Goal: Task Accomplishment & Management: Complete application form

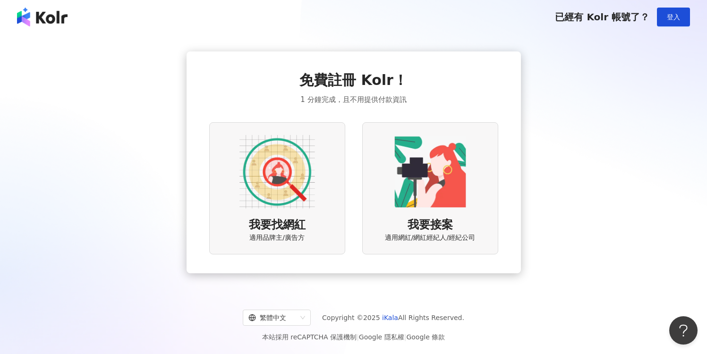
click at [285, 196] on img at bounding box center [277, 172] width 76 height 76
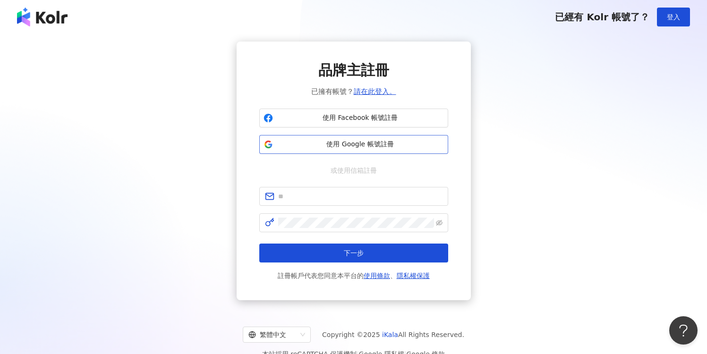
click at [384, 144] on span "使用 Google 帳號註冊" at bounding box center [360, 144] width 167 height 9
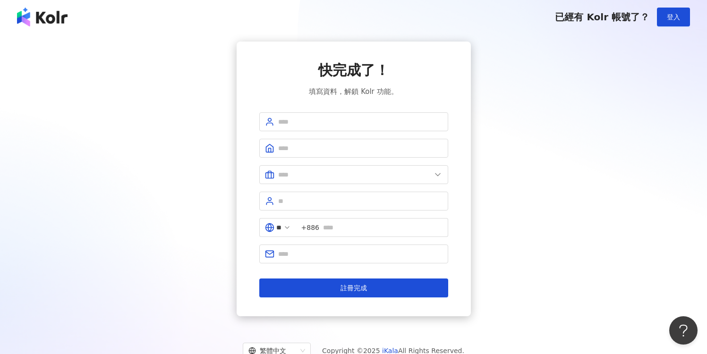
click at [500, 200] on div "快完成了！ 填寫資料，解鎖 Kolr 功能。 ** +886 註冊完成" at bounding box center [353, 179] width 684 height 275
click at [353, 223] on input "text" at bounding box center [382, 227] width 119 height 10
type input "*"
click at [332, 251] on input "text" at bounding box center [360, 254] width 164 height 10
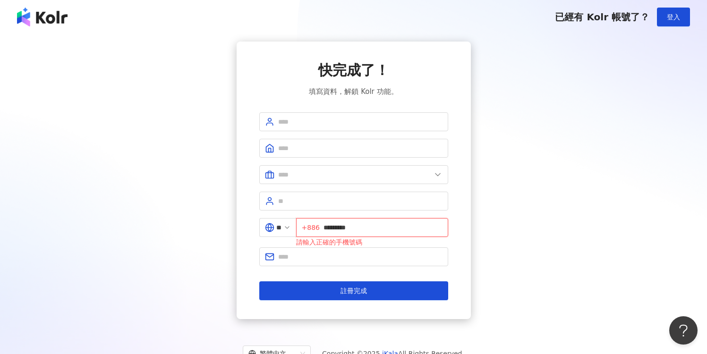
click at [329, 227] on input "*********" at bounding box center [382, 227] width 119 height 10
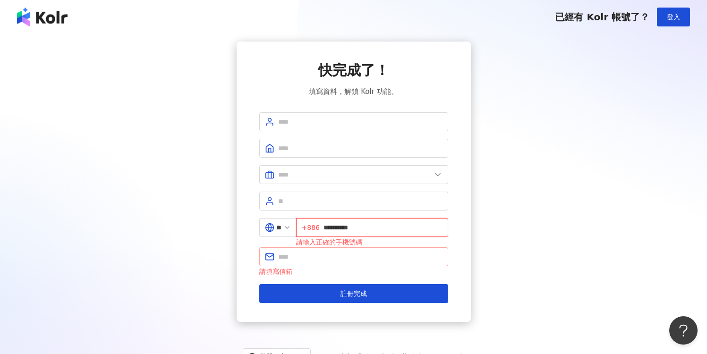
type input "**********"
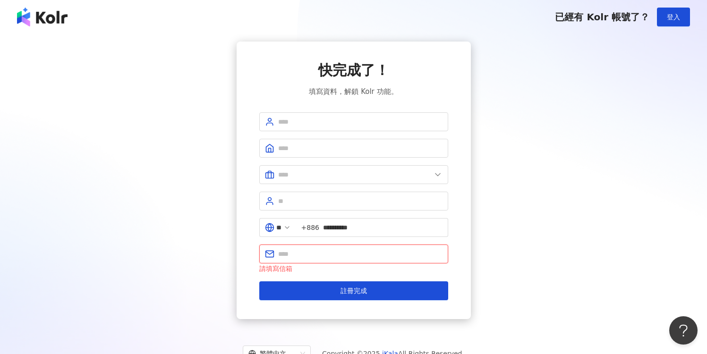
click at [315, 257] on input "text" at bounding box center [360, 254] width 164 height 10
type input "**********"
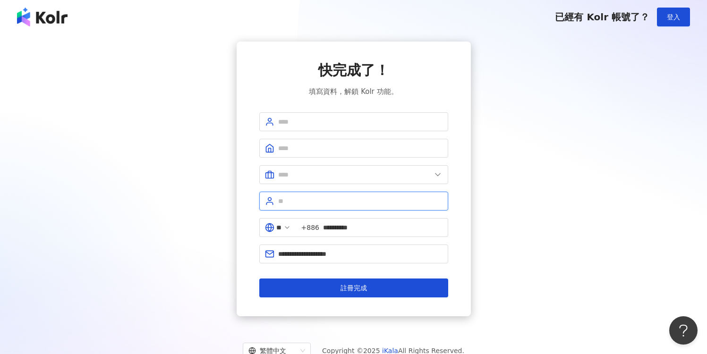
click at [310, 202] on input "text" at bounding box center [360, 201] width 164 height 10
type input "*"
type input "**"
click at [328, 168] on span at bounding box center [353, 174] width 189 height 19
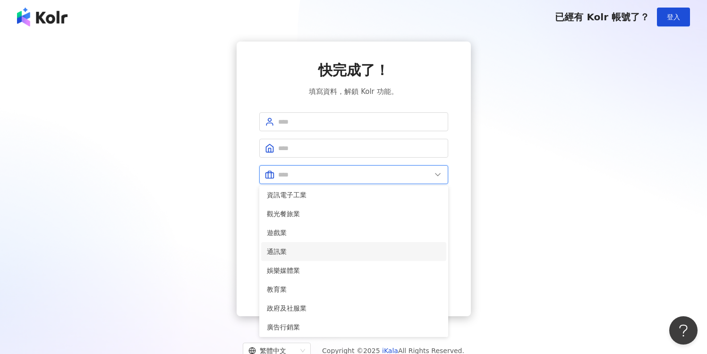
scroll to position [126, 0]
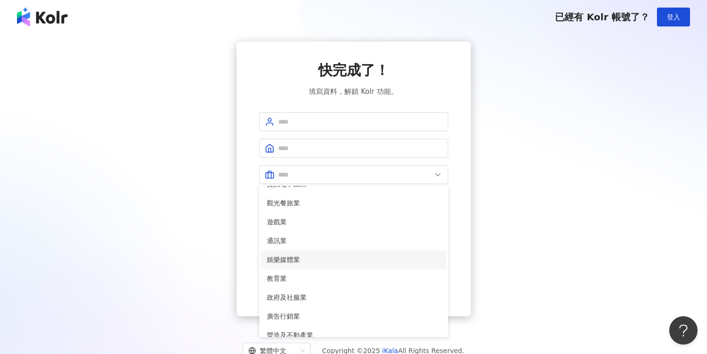
click at [316, 258] on span "娛樂媒體業" at bounding box center [354, 259] width 174 height 10
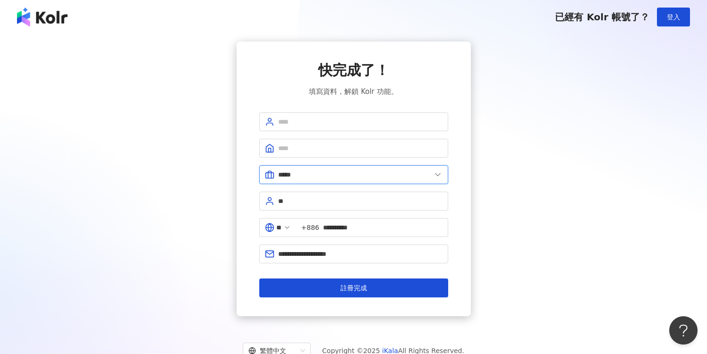
click at [325, 179] on input "*****" at bounding box center [354, 174] width 153 height 10
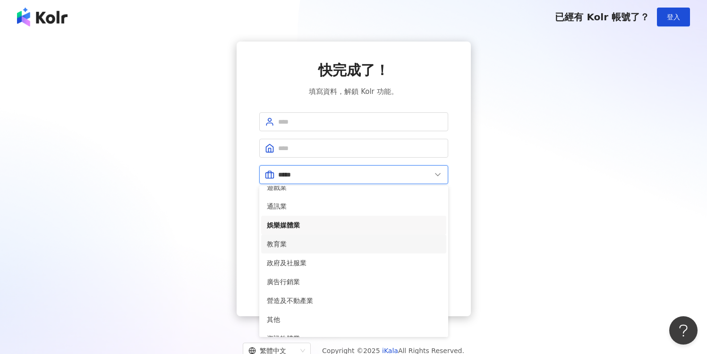
scroll to position [164, 0]
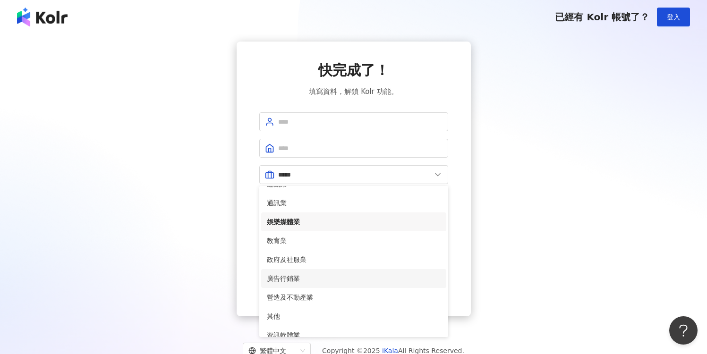
click at [303, 278] on span "廣告行銷業" at bounding box center [354, 278] width 174 height 10
type input "*****"
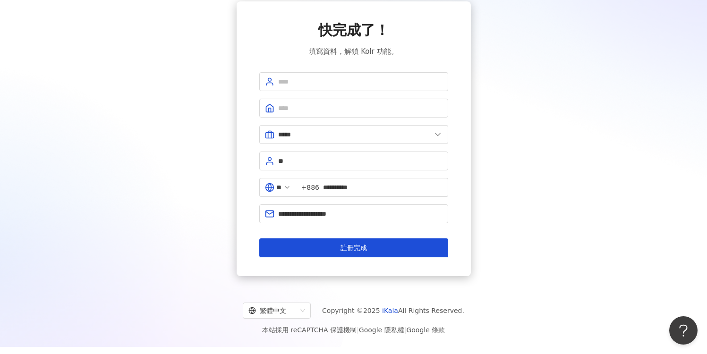
scroll to position [43, 0]
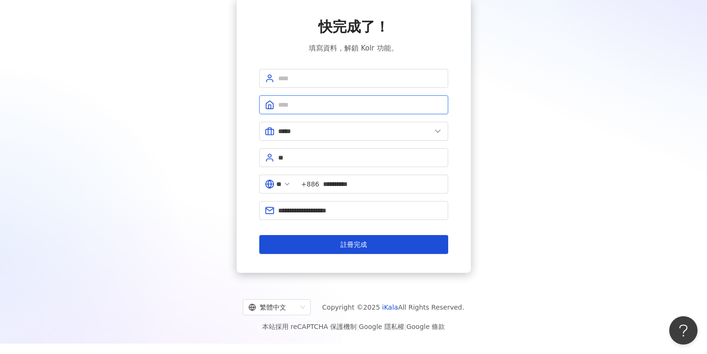
click at [321, 107] on input "text" at bounding box center [360, 105] width 164 height 10
type input "*"
type input "******"
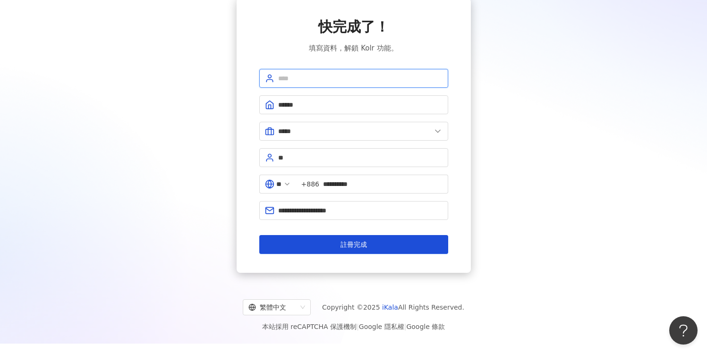
click at [322, 77] on input "text" at bounding box center [360, 78] width 164 height 10
type input "*"
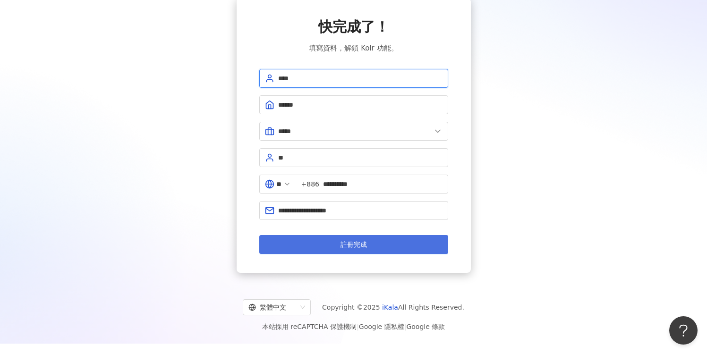
type input "****"
click at [391, 245] on button "註冊完成" at bounding box center [353, 244] width 189 height 19
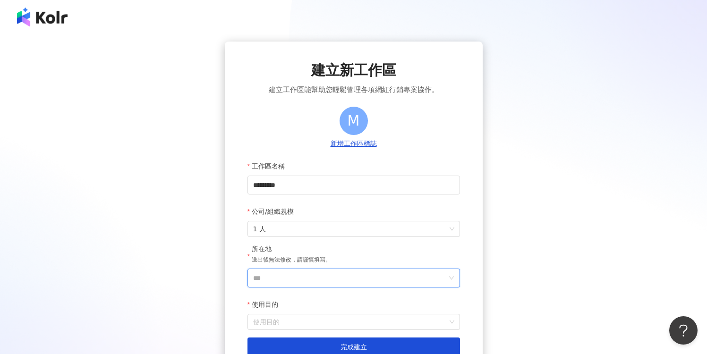
click at [296, 278] on input "***" at bounding box center [350, 278] width 194 height 18
click at [385, 148] on div "台灣" at bounding box center [407, 144] width 91 height 17
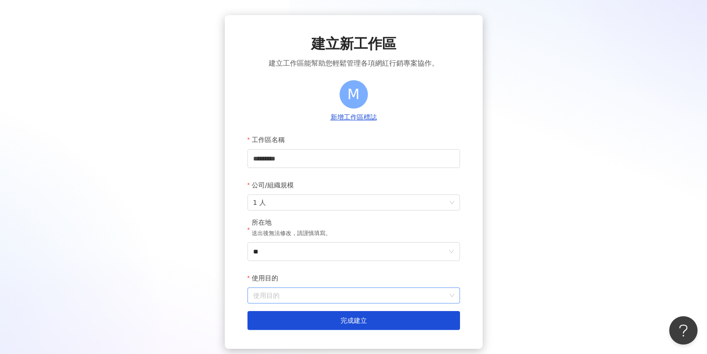
click at [294, 293] on input "使用目的" at bounding box center [353, 295] width 201 height 15
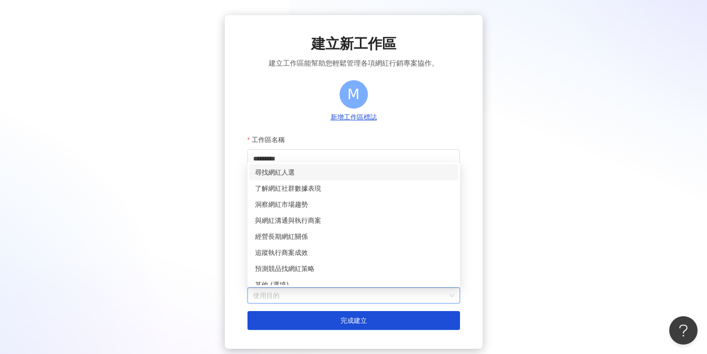
click at [299, 179] on div "尋找網紅人選" at bounding box center [353, 172] width 209 height 16
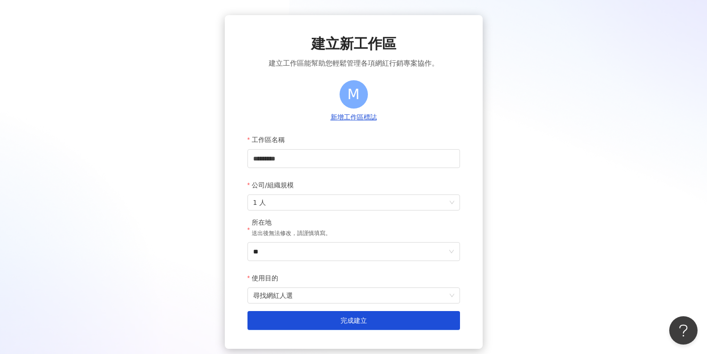
scroll to position [59, 0]
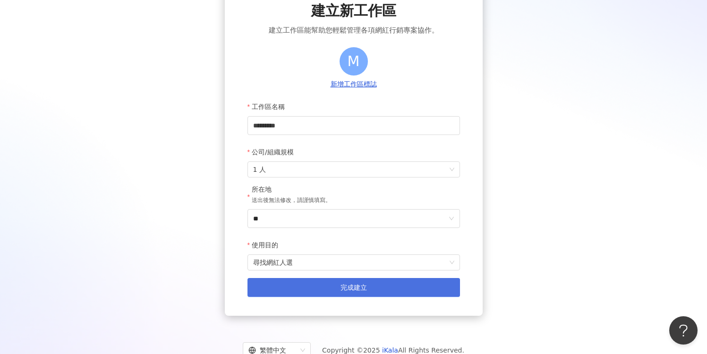
click at [354, 281] on button "完成建立" at bounding box center [353, 287] width 212 height 19
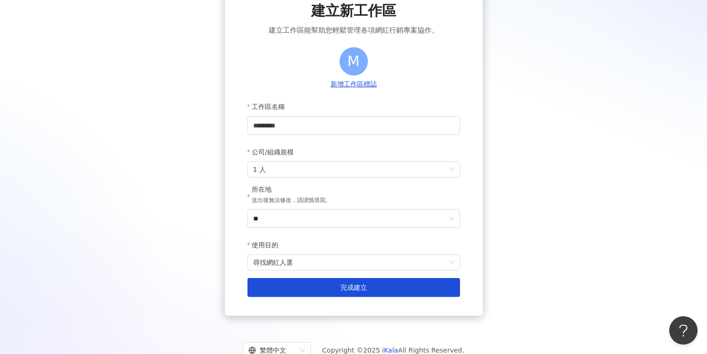
scroll to position [43, 0]
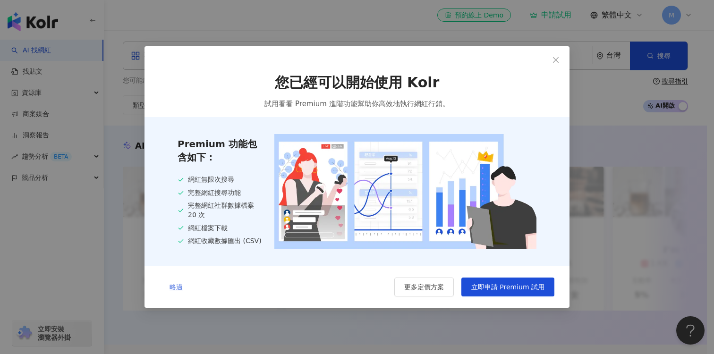
click at [176, 287] on span "略過" at bounding box center [175, 287] width 13 height 8
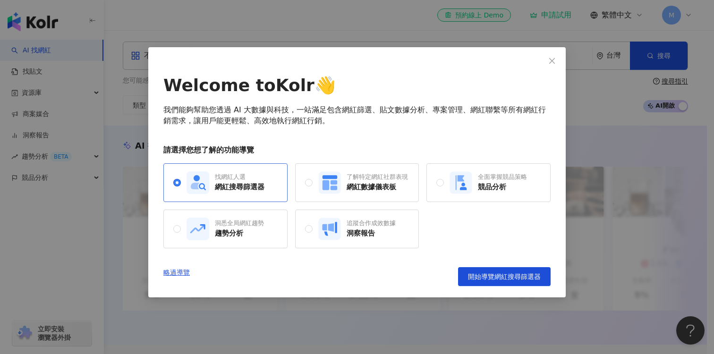
click at [234, 173] on div "找網紅人選" at bounding box center [240, 177] width 50 height 8
click at [329, 181] on icon at bounding box center [325, 185] width 7 height 10
click at [221, 176] on div "找網紅人選" at bounding box center [240, 177] width 50 height 8
click at [508, 273] on span "開始導覽網紅搜尋篩選器" at bounding box center [504, 277] width 73 height 8
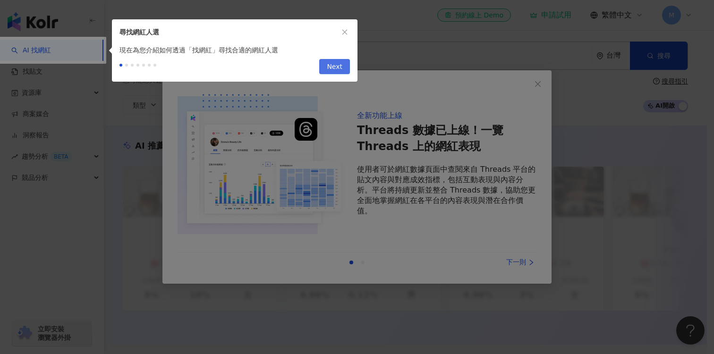
click at [334, 70] on span "Next" at bounding box center [335, 66] width 16 height 15
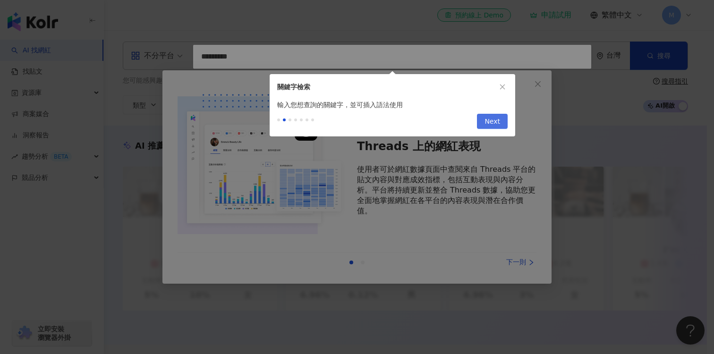
type input "*********"
click at [492, 123] on span "Next" at bounding box center [492, 121] width 16 height 15
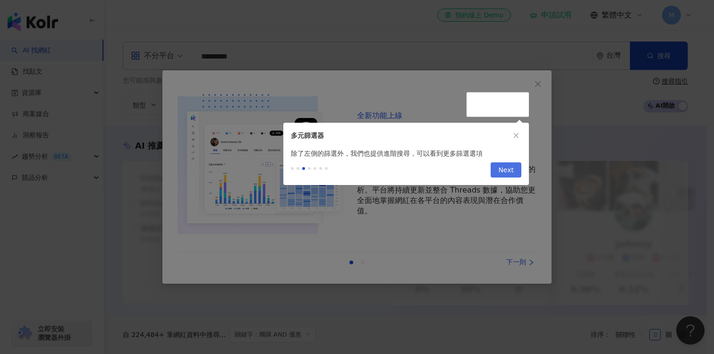
click at [514, 170] on button "Next" at bounding box center [505, 169] width 31 height 15
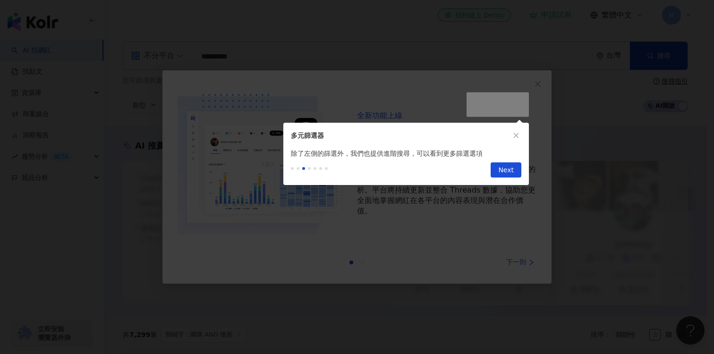
scroll to position [415, 0]
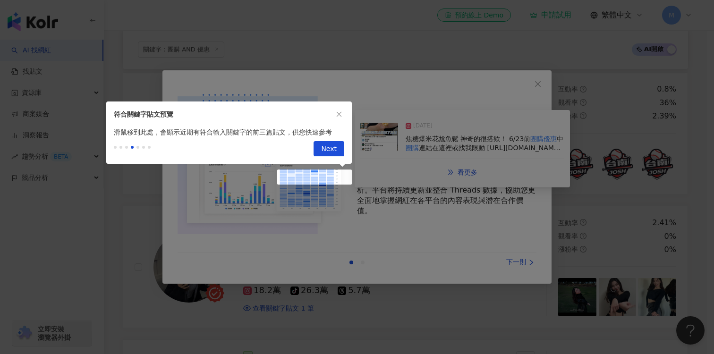
click at [523, 254] on div at bounding box center [357, 177] width 714 height 354
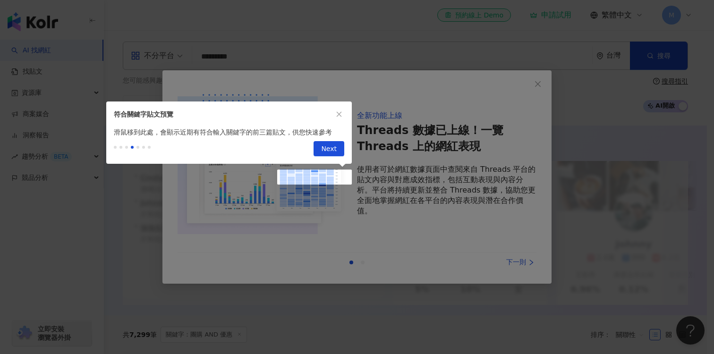
click at [491, 228] on div at bounding box center [357, 177] width 714 height 354
click at [539, 83] on div at bounding box center [357, 177] width 714 height 354
click at [325, 144] on span "Next" at bounding box center [329, 149] width 16 height 15
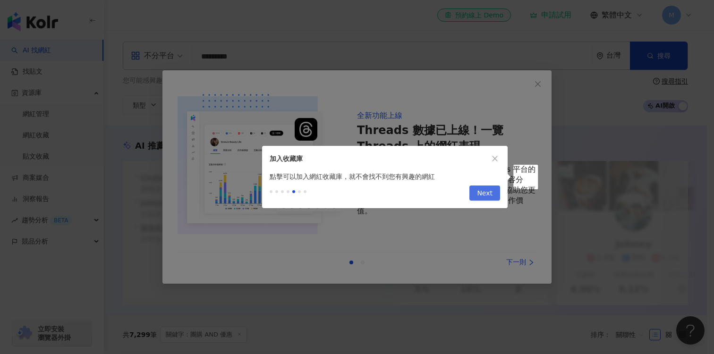
click at [488, 189] on span "Next" at bounding box center [485, 193] width 16 height 15
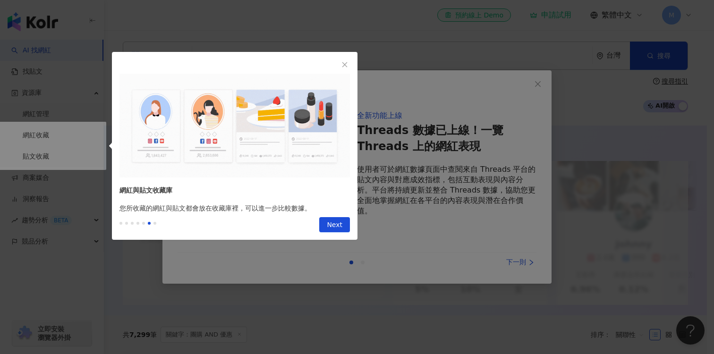
click at [329, 213] on div "網紅與貼文收藏庫 您所收藏的網紅與貼文都會放在收藏庫裡，可以進一步比較數據。 Previous Next" at bounding box center [234, 146] width 245 height 188
click at [332, 219] on span "Next" at bounding box center [335, 225] width 16 height 15
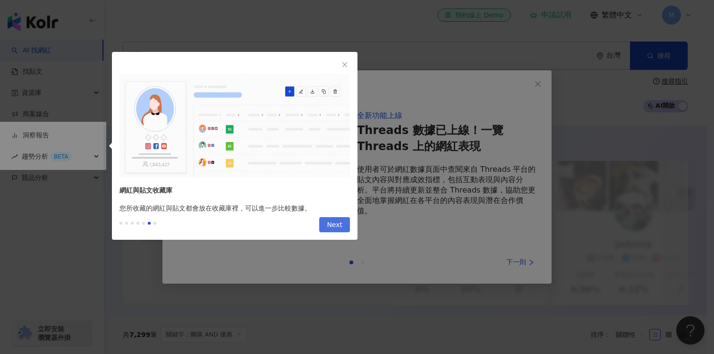
click at [339, 223] on span "Next" at bounding box center [335, 225] width 16 height 15
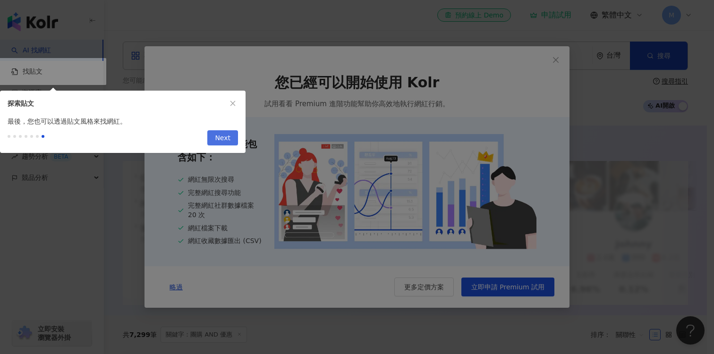
click at [229, 138] on span "Next" at bounding box center [223, 138] width 16 height 15
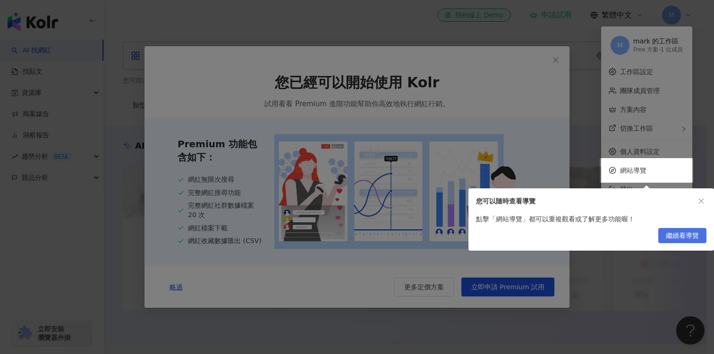
click at [665, 238] on button "繼續看導覽" at bounding box center [682, 235] width 48 height 15
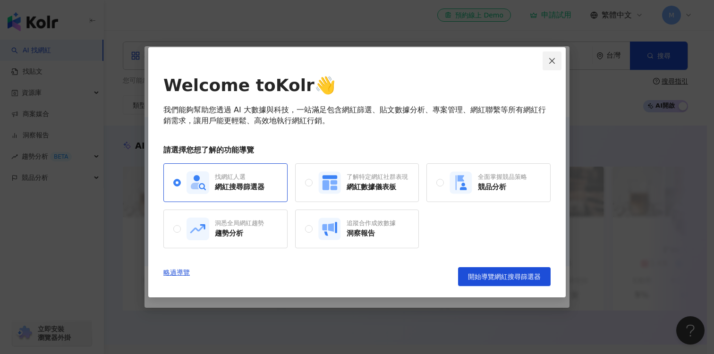
click at [552, 65] on button "Close" at bounding box center [551, 60] width 19 height 19
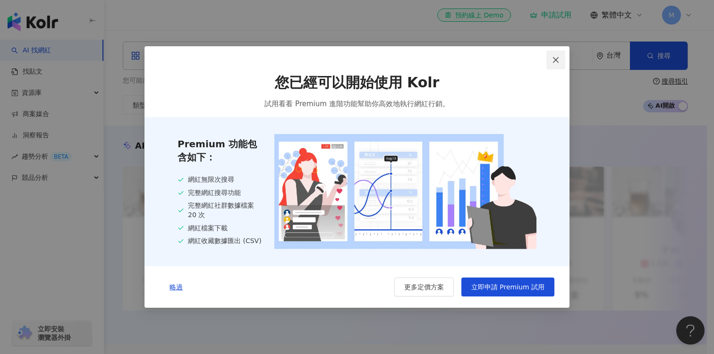
click at [554, 62] on icon "close" at bounding box center [556, 60] width 8 height 8
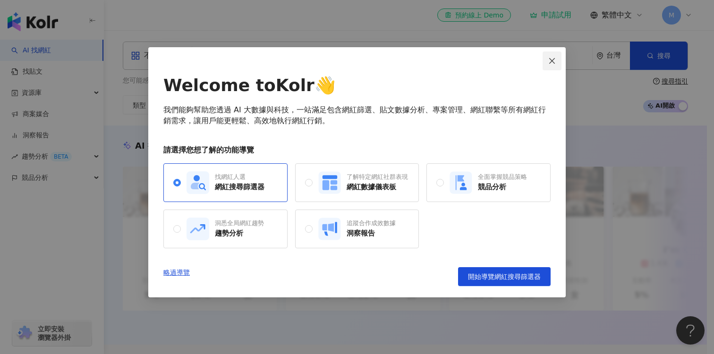
click at [554, 63] on icon "close" at bounding box center [552, 61] width 8 height 8
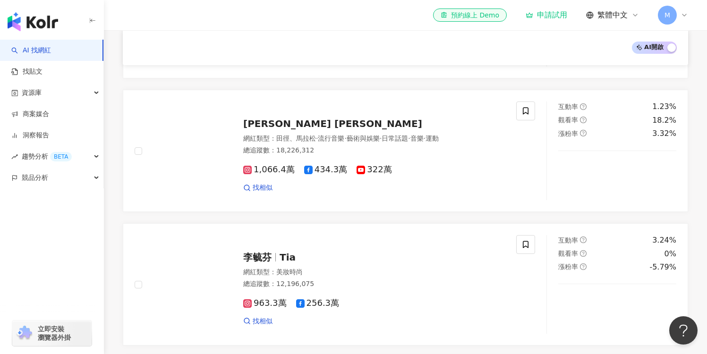
scroll to position [416, 0]
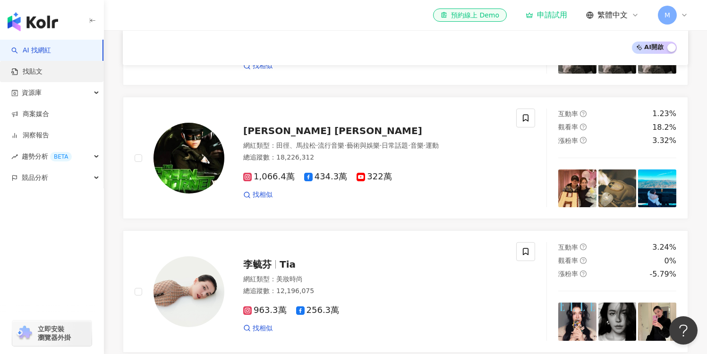
click at [42, 76] on link "找貼文" at bounding box center [26, 71] width 31 height 9
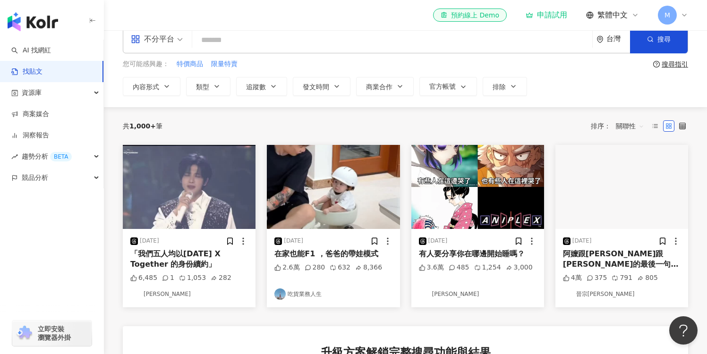
scroll to position [19, 0]
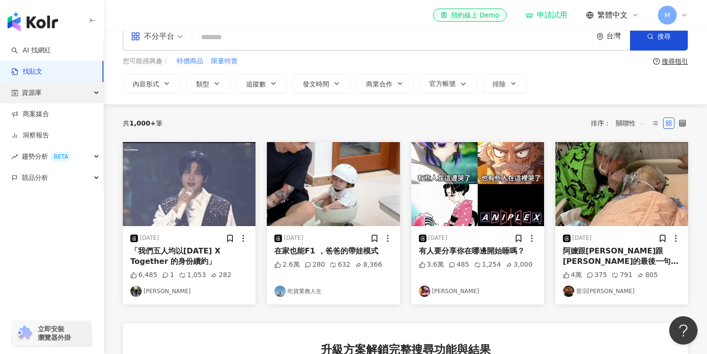
click at [53, 92] on div "資源庫" at bounding box center [51, 92] width 103 height 21
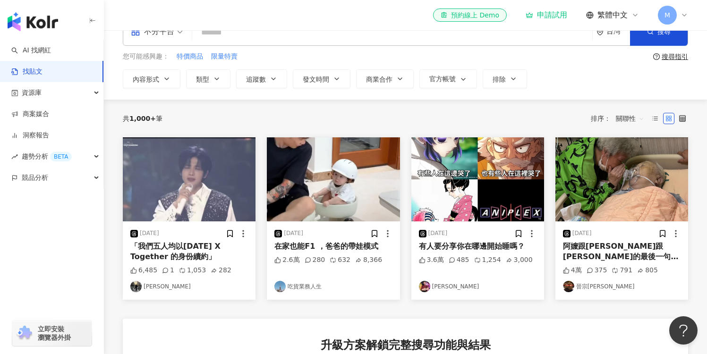
scroll to position [27, 0]
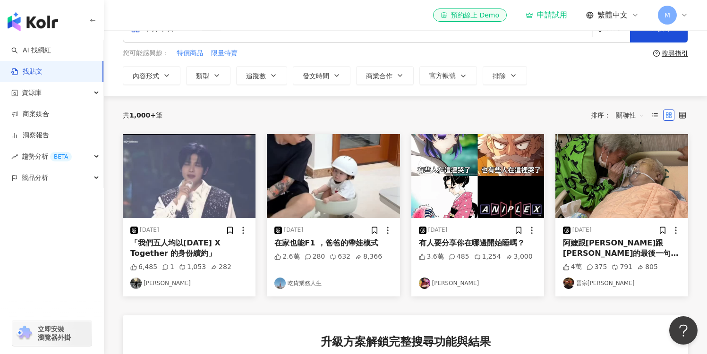
click at [328, 199] on img at bounding box center [333, 176] width 133 height 84
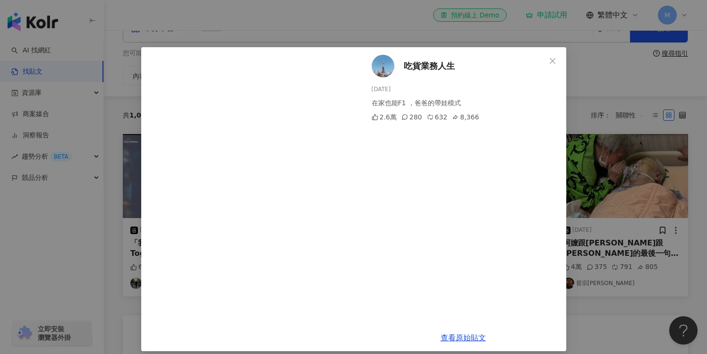
scroll to position [8, 0]
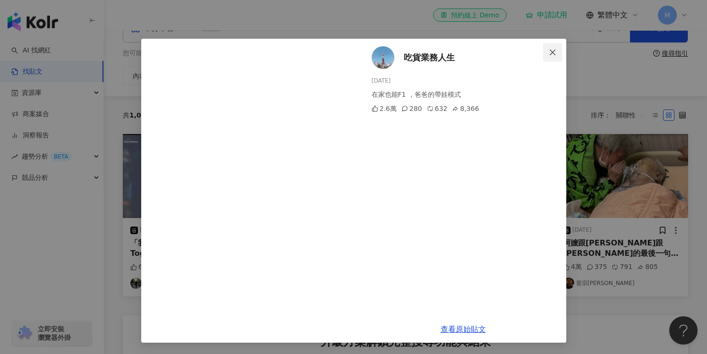
click at [551, 46] on button "Close" at bounding box center [552, 52] width 19 height 19
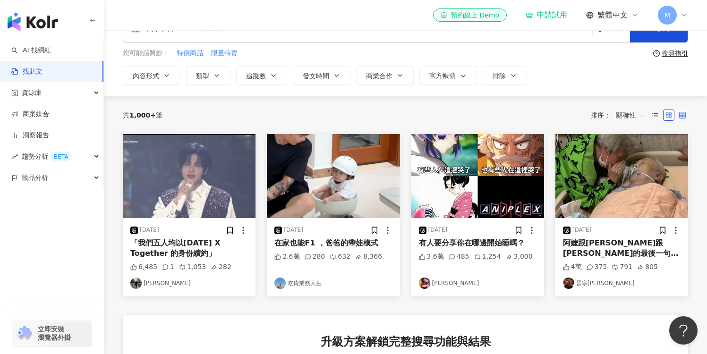
click at [685, 112] on icon at bounding box center [682, 115] width 7 height 7
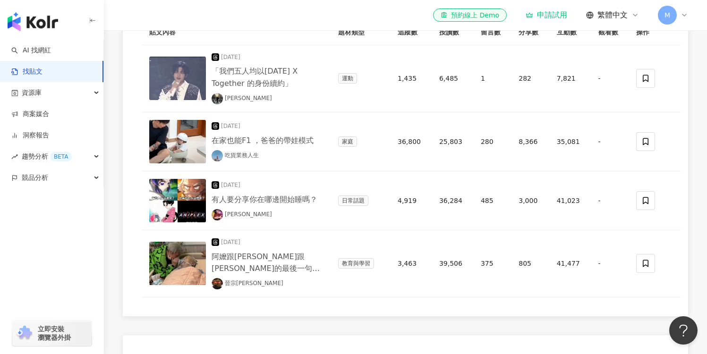
scroll to position [128, 0]
